Goal: Answer question/provide support: Answer question/provide support

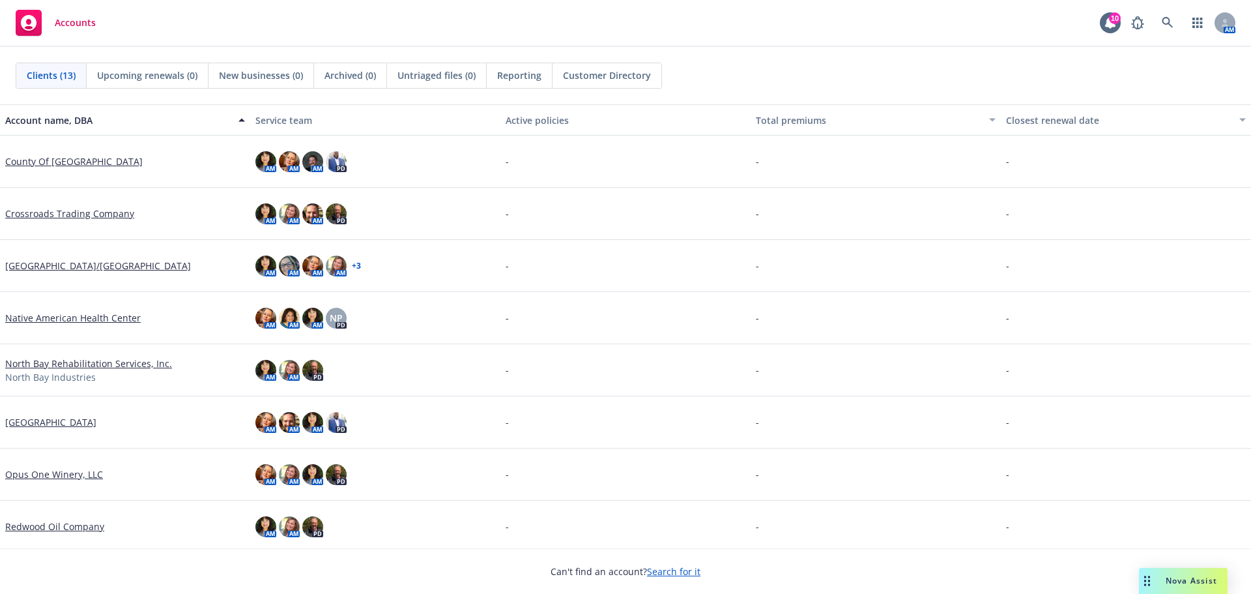
click at [1199, 579] on span "Nova Assist" at bounding box center [1191, 580] width 51 height 11
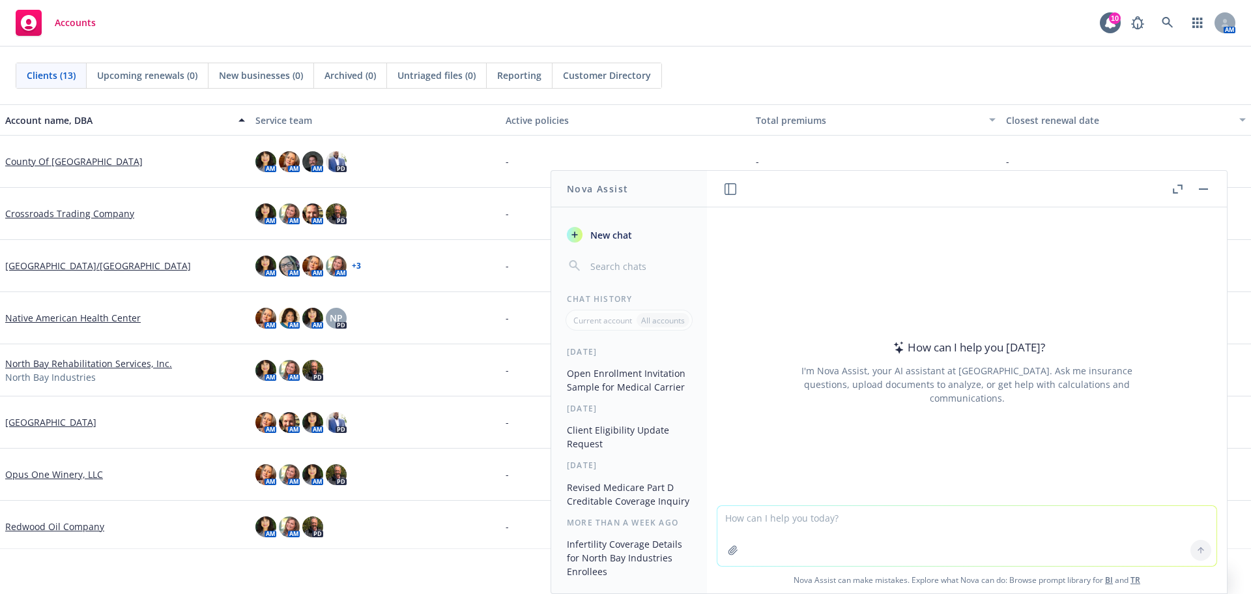
click at [725, 523] on textarea at bounding box center [966, 536] width 499 height 60
paste textarea "Hello Standard and Anthem Team, We aren’t quite sure who the 2024 Schedule A fo…"
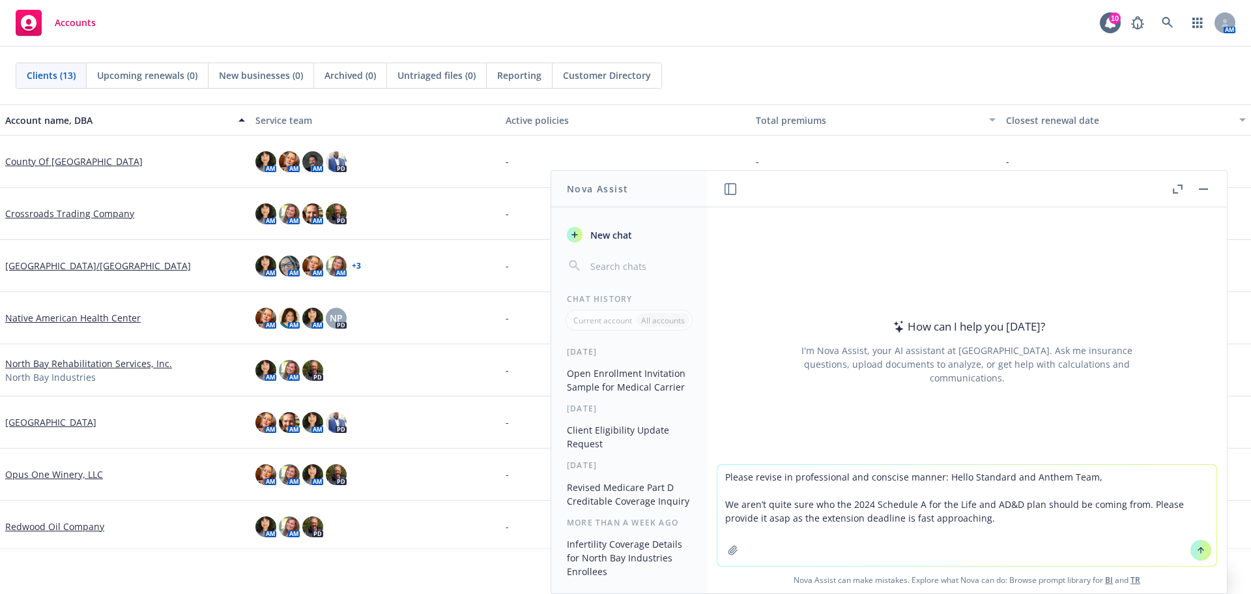
type textarea "Please revise in professional and conscise manner: Hello Standard and Anthem Te…"
click at [1198, 552] on icon at bounding box center [1200, 549] width 9 height 9
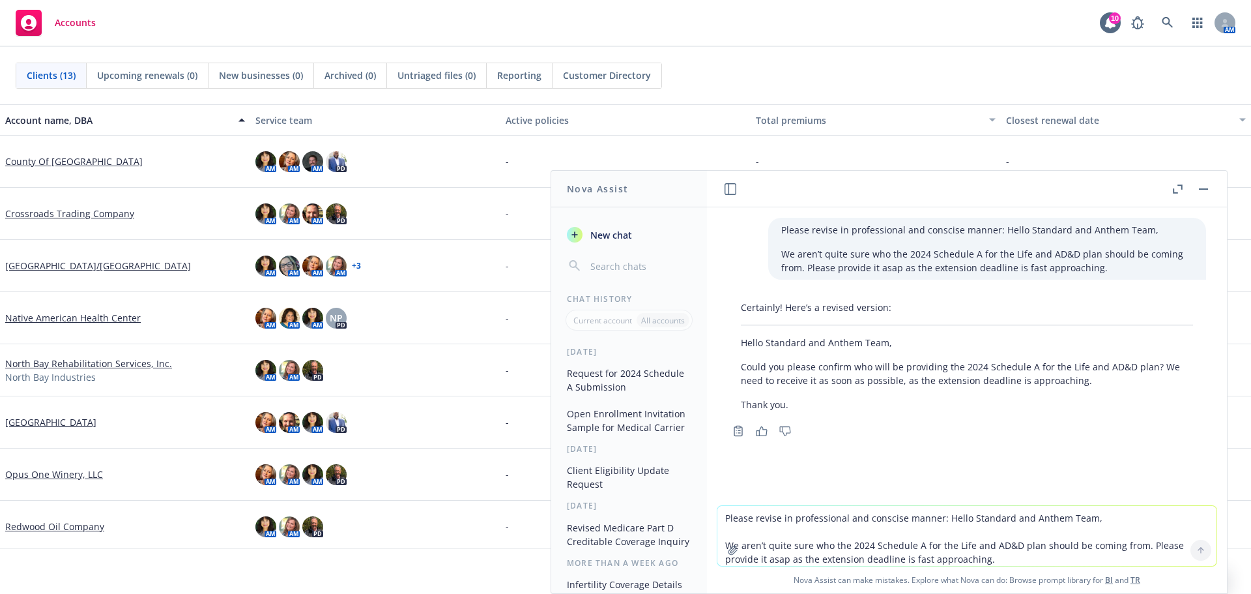
click at [964, 401] on p "Thank you." at bounding box center [967, 405] width 452 height 14
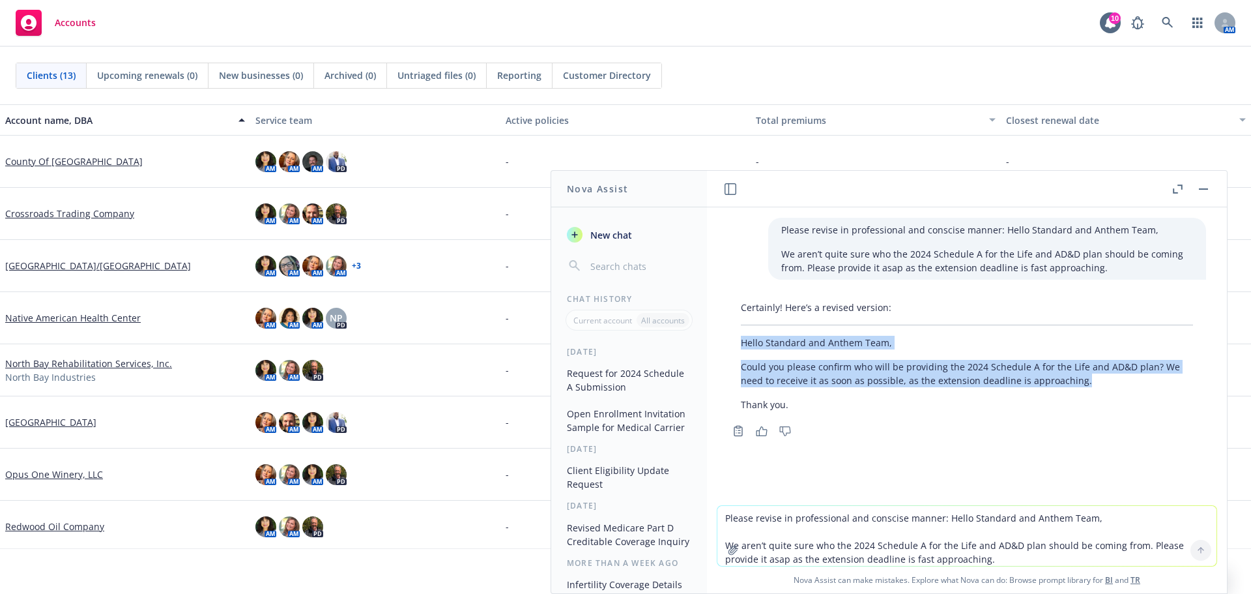
drag, startPoint x: 742, startPoint y: 345, endPoint x: 1097, endPoint y: 390, distance: 358.6
click at [1097, 390] on div "Certainly! Here’s a revised version: Hello Standard and Anthem Team, Could you …" at bounding box center [967, 355] width 478 height 121
copy div "Hello Standard and Anthem Team, Could you please confirm who will be providing …"
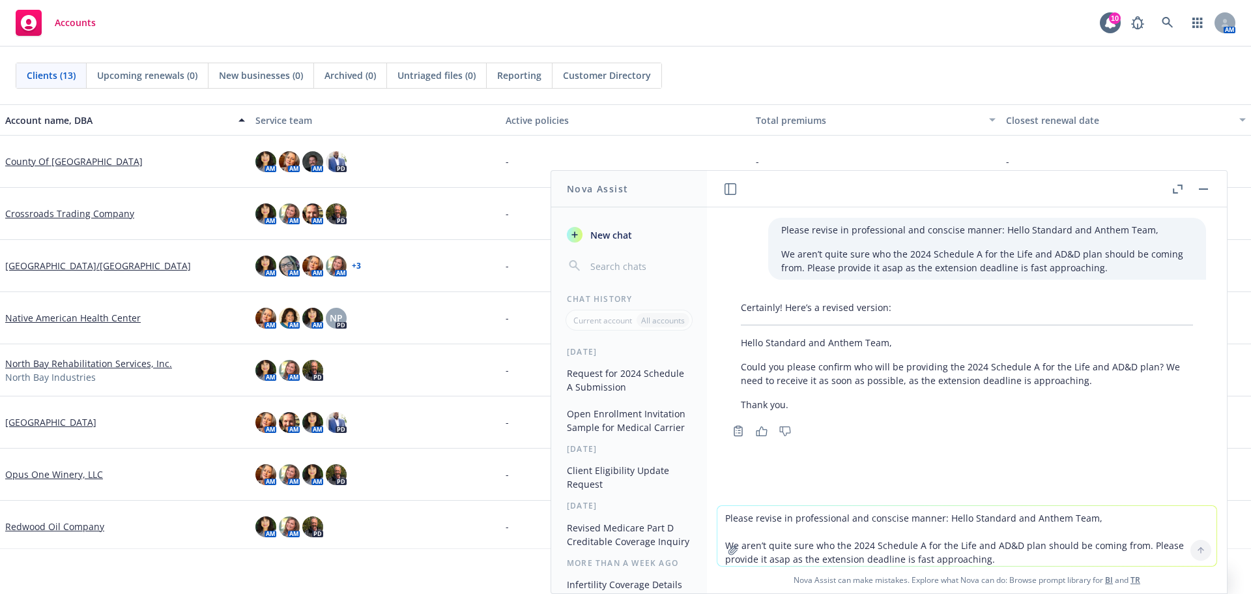
click at [719, 516] on textarea "Please revise in professional and conscise manner: Hello Standard and Anthem Te…" at bounding box center [966, 536] width 499 height 60
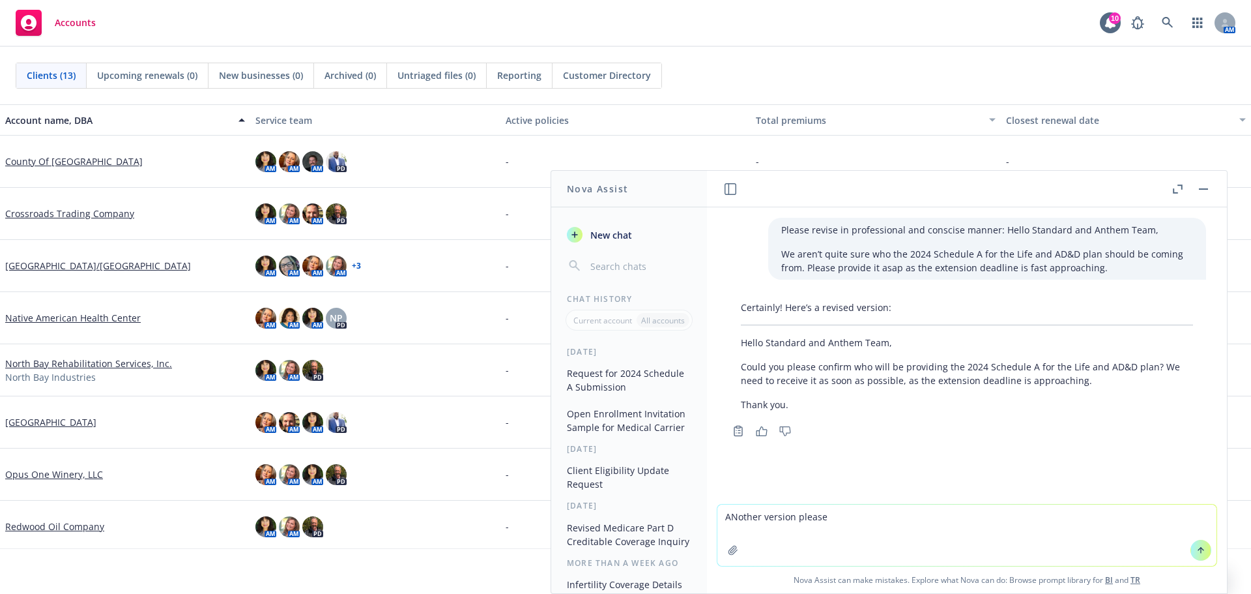
type textarea "ANother version please"
click at [1196, 553] on icon at bounding box center [1200, 549] width 9 height 9
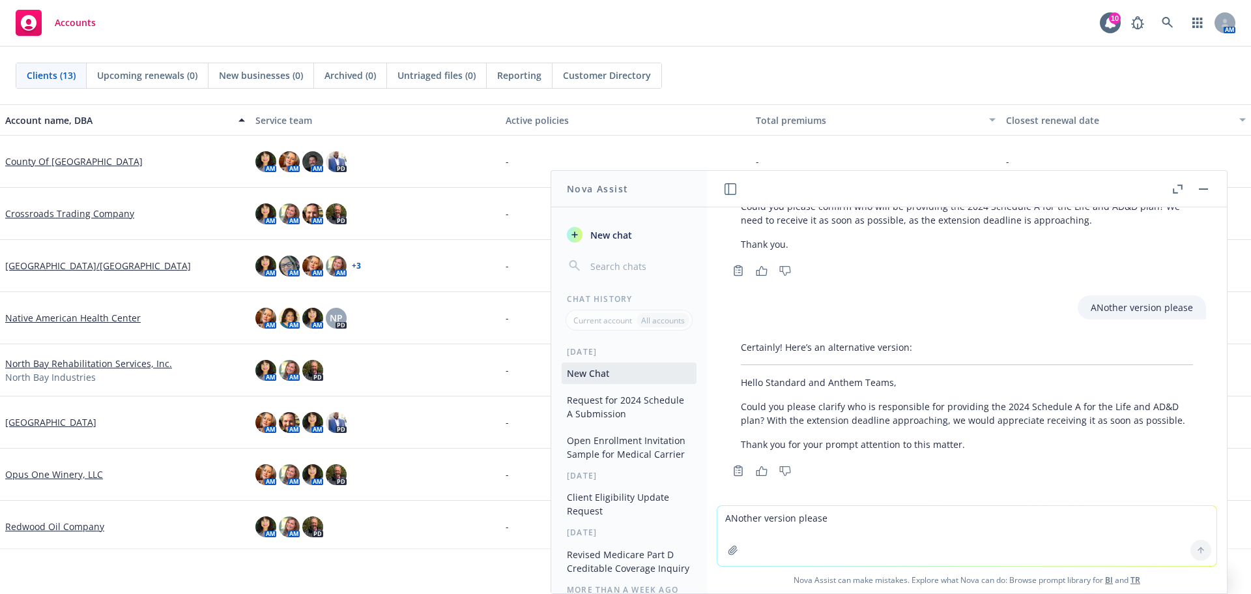
scroll to position [166, 0]
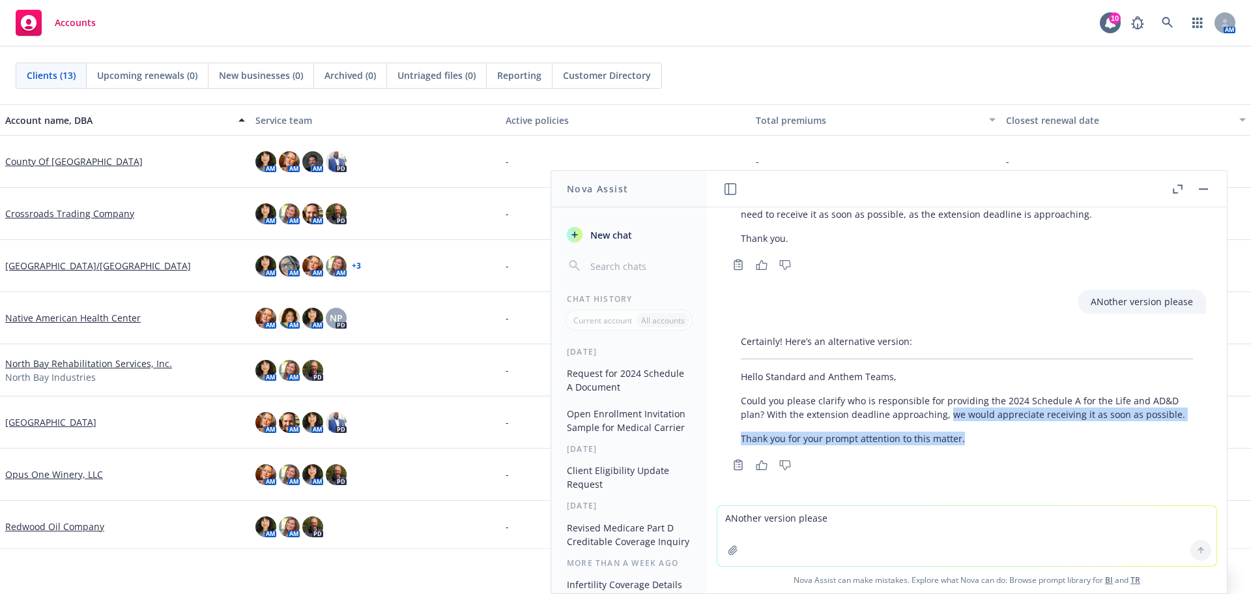
drag, startPoint x: 948, startPoint y: 418, endPoint x: 1015, endPoint y: 444, distance: 72.2
click at [1015, 444] on div "Certainly! Here’s an alternative version: Hello Standard and Anthem Teams, Coul…" at bounding box center [967, 389] width 478 height 121
copy div "we would appreciate receiving it as soon as possible. Thank you for your prompt…"
